Goal: Task Accomplishment & Management: Manage account settings

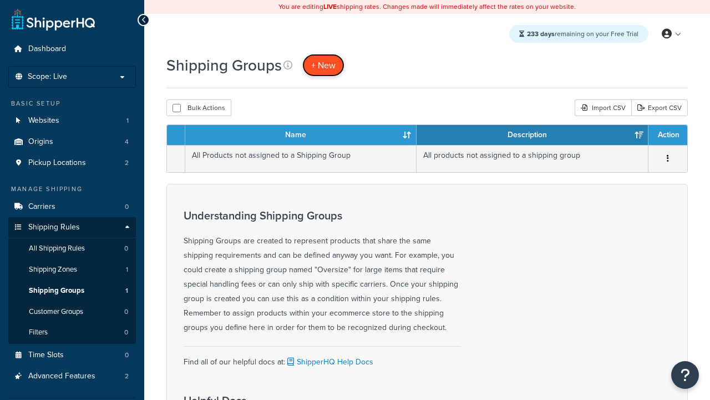
click at [324, 65] on span "+ New" at bounding box center [323, 65] width 24 height 13
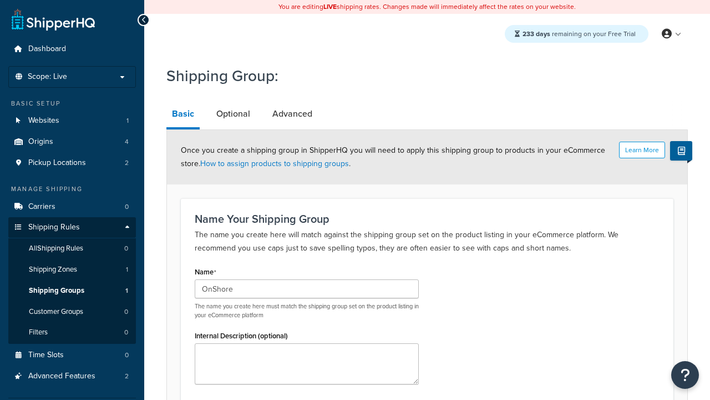
scroll to position [114, 0]
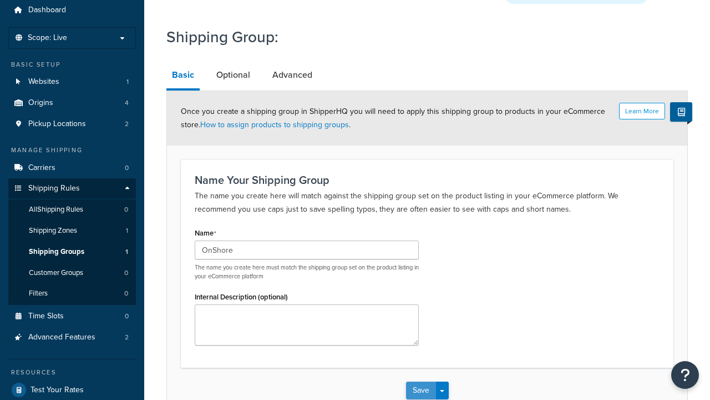
type input "OnShore"
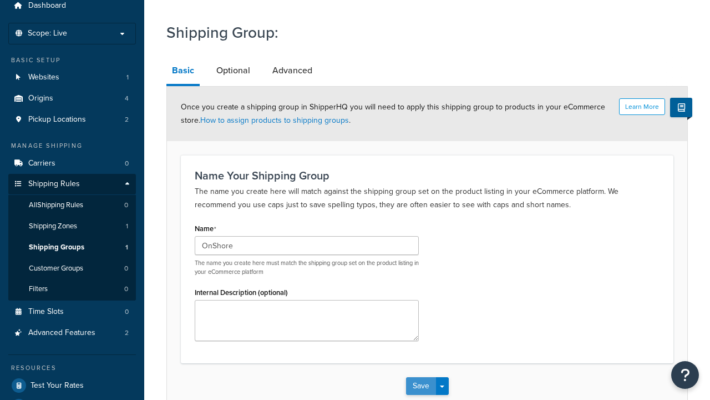
click at [421, 377] on button "Save" at bounding box center [421, 386] width 30 height 18
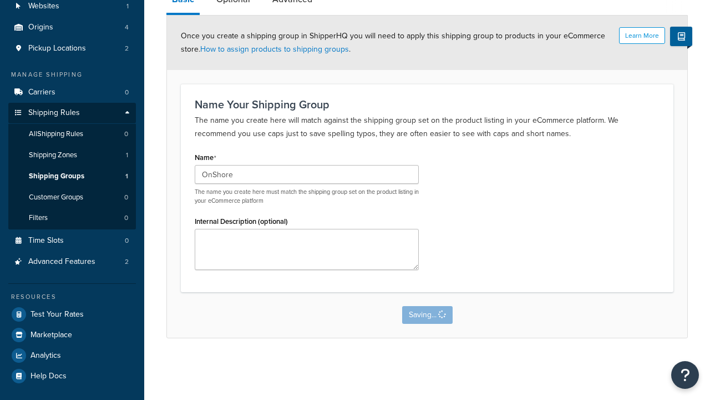
scroll to position [0, 0]
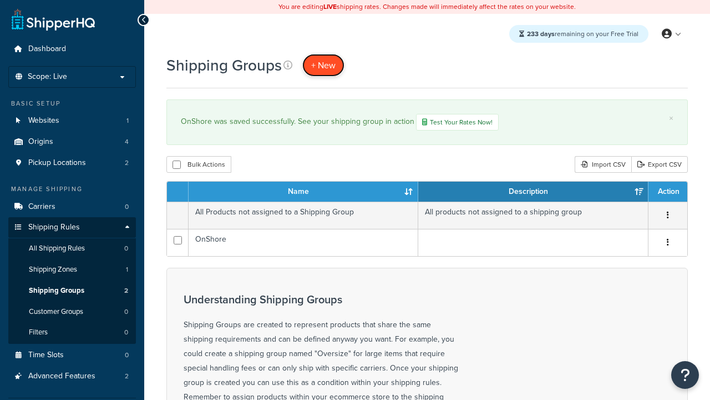
click at [324, 65] on span "+ New" at bounding box center [323, 65] width 24 height 13
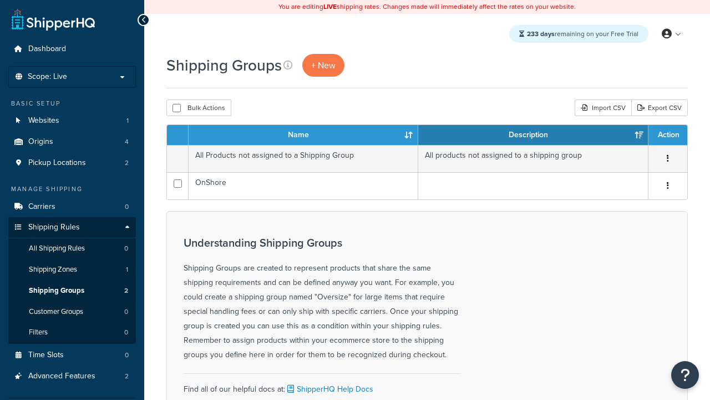
click at [304, 135] on th "Name" at bounding box center [304, 135] width 230 height 20
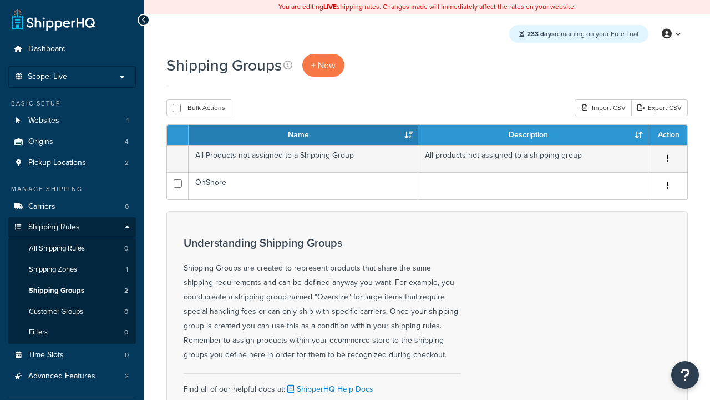
click at [304, 135] on th "Name" at bounding box center [304, 135] width 230 height 20
click at [533, 135] on th "Description" at bounding box center [533, 135] width 230 height 20
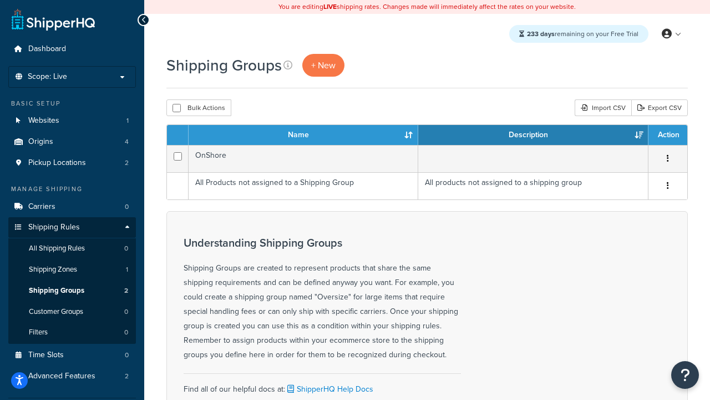
click at [533, 135] on th "Description" at bounding box center [533, 135] width 230 height 20
click at [668, 135] on th "Action" at bounding box center [668, 135] width 39 height 20
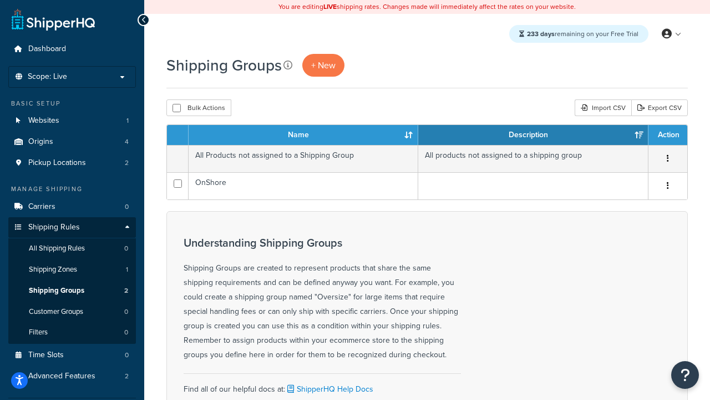
click at [288, 65] on icon at bounding box center [288, 64] width 9 height 9
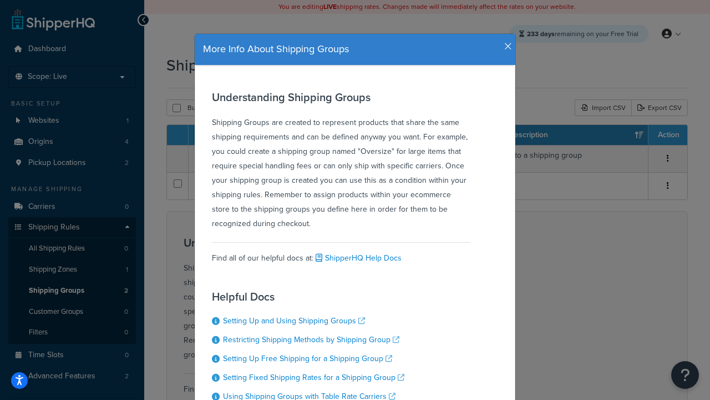
click at [506, 42] on icon "button" at bounding box center [508, 47] width 8 height 10
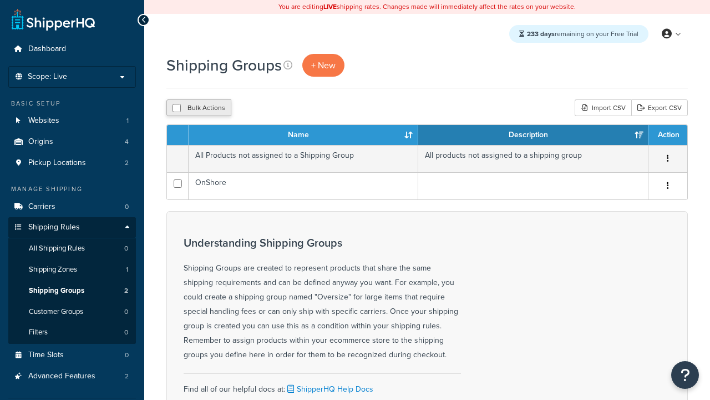
click at [199, 108] on button "Bulk Actions" at bounding box center [198, 107] width 65 height 17
checkbox input "true"
click at [0, 0] on button "Delete" at bounding box center [0, 0] width 0 height 0
